Goal: Task Accomplishment & Management: Use online tool/utility

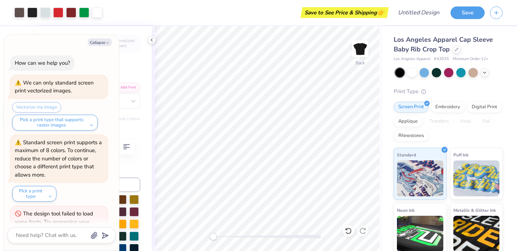
scroll to position [19, 0]
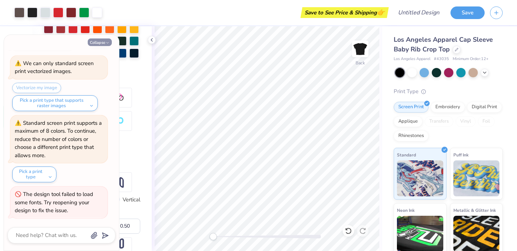
click at [100, 41] on button "Collapse" at bounding box center [100, 42] width 24 height 8
type textarea "x"
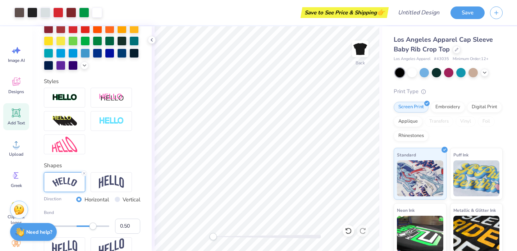
scroll to position [0, 0]
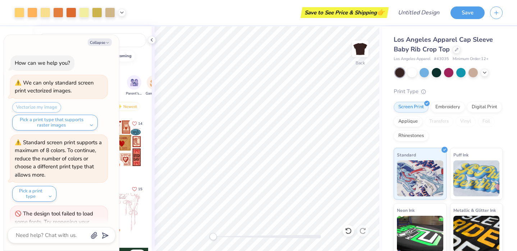
scroll to position [19, 0]
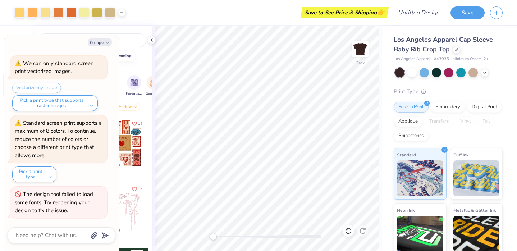
type textarea "x"
